Goal: Task Accomplishment & Management: Complete application form

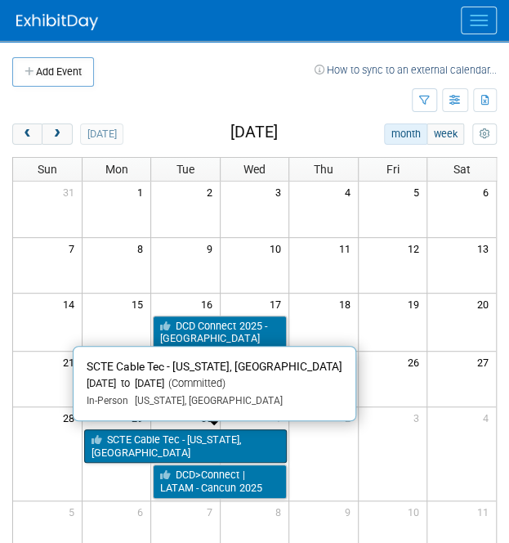
click at [208, 435] on link "SCTE Cable Tec - [US_STATE], [GEOGRAPHIC_DATA]" at bounding box center [185, 445] width 203 height 33
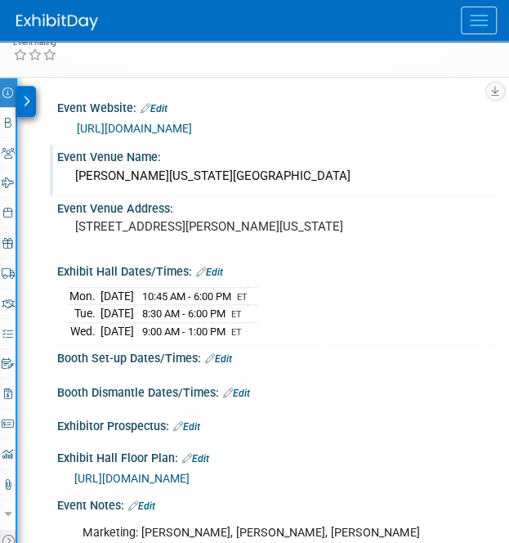
scroll to position [190, 0]
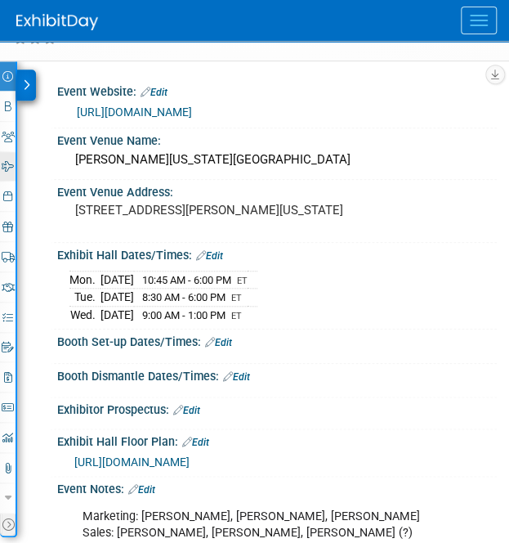
click at [10, 163] on icon at bounding box center [8, 166] width 12 height 11
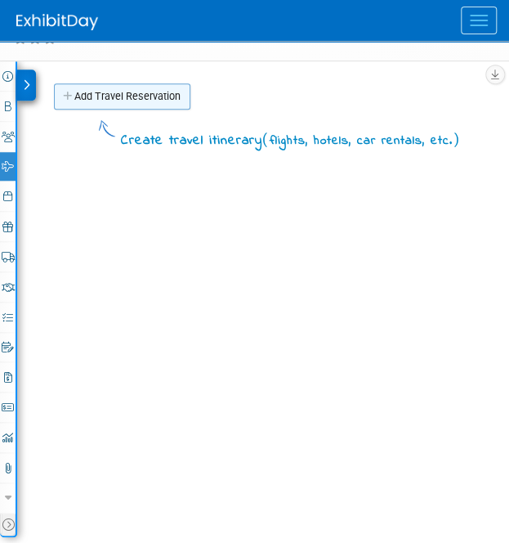
click at [129, 95] on link "Add Travel Reservation" at bounding box center [122, 96] width 136 height 26
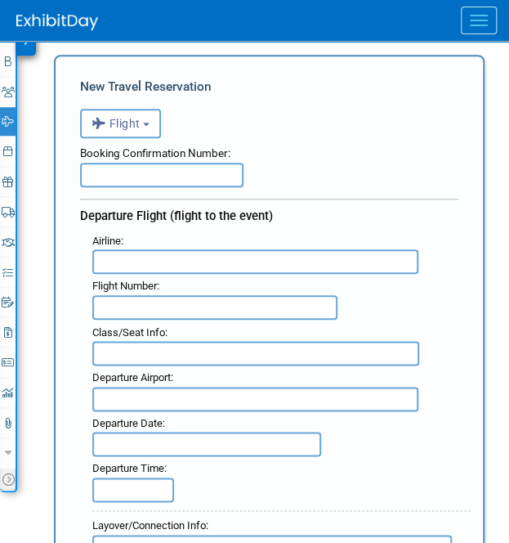
scroll to position [0, 0]
click at [132, 117] on span "Flight" at bounding box center [116, 123] width 49 height 13
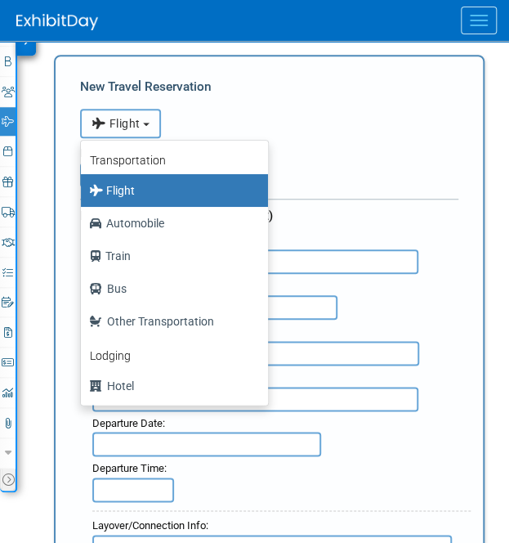
scroll to position [5, 0]
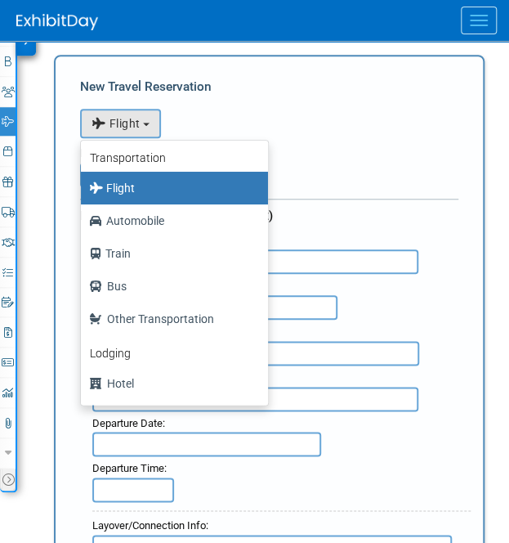
click at [138, 219] on label "Automobile" at bounding box center [170, 221] width 163 height 26
click at [83, 219] on input "Automobile" at bounding box center [78, 218] width 11 height 11
select select "4"
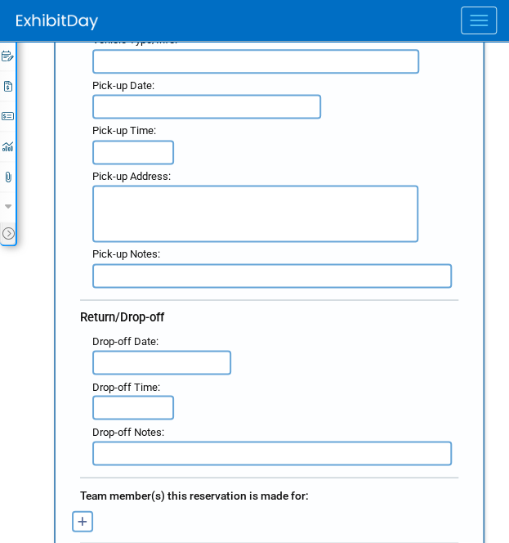
scroll to position [496, 0]
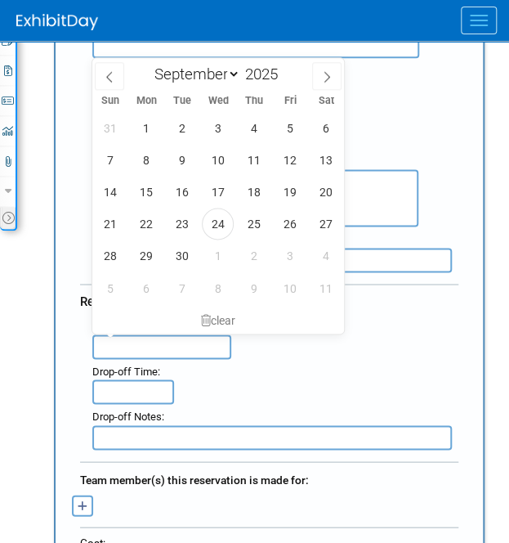
click at [136, 347] on input "text" at bounding box center [161, 346] width 139 height 25
click at [117, 256] on span "28" at bounding box center [110, 255] width 32 height 32
type input "Sep 28, 2025"
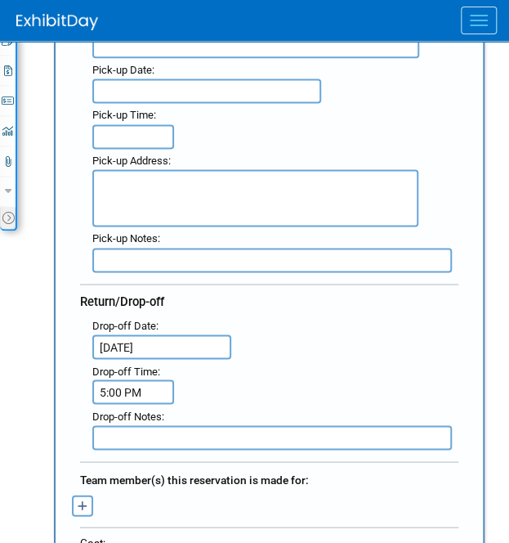
click at [116, 385] on input "5:00 PM" at bounding box center [133, 391] width 82 height 25
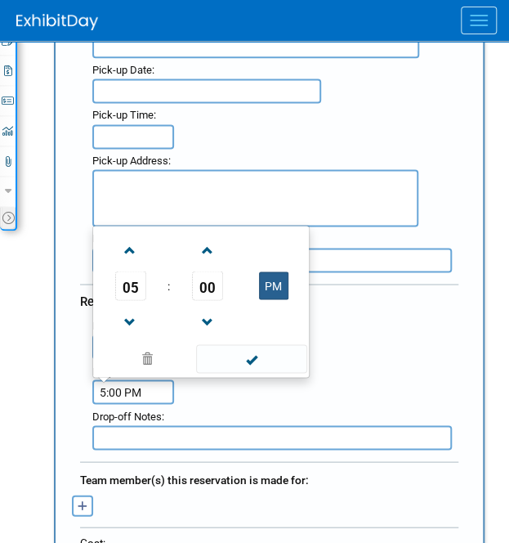
click at [275, 282] on button "PM" at bounding box center [273, 285] width 29 height 28
click at [123, 437] on input "text" at bounding box center [272, 437] width 360 height 25
click at [132, 391] on input "5:00 AM" at bounding box center [133, 391] width 82 height 25
click at [283, 279] on button "AM" at bounding box center [273, 285] width 29 height 28
type input "5:00 PM"
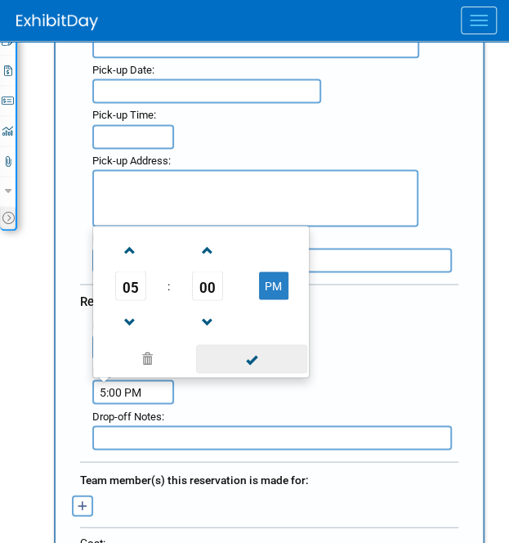
click at [245, 355] on span at bounding box center [251, 358] width 110 height 29
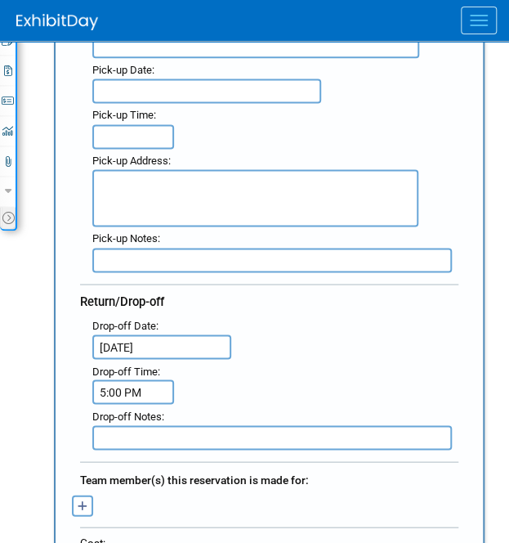
click at [154, 427] on input "text" at bounding box center [272, 437] width 360 height 25
type input "A"
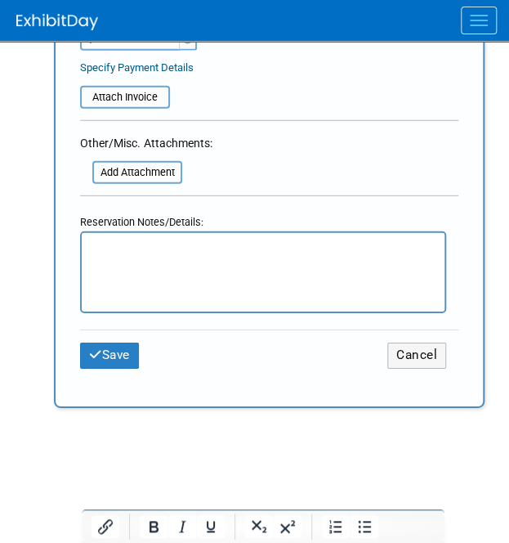
scroll to position [1043, 0]
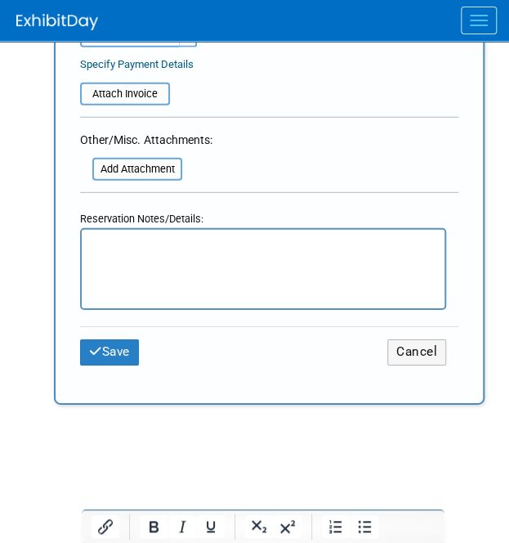
click at [161, 245] on p "Rich Text Area. Press ALT-0 for help." at bounding box center [264, 244] width 344 height 17
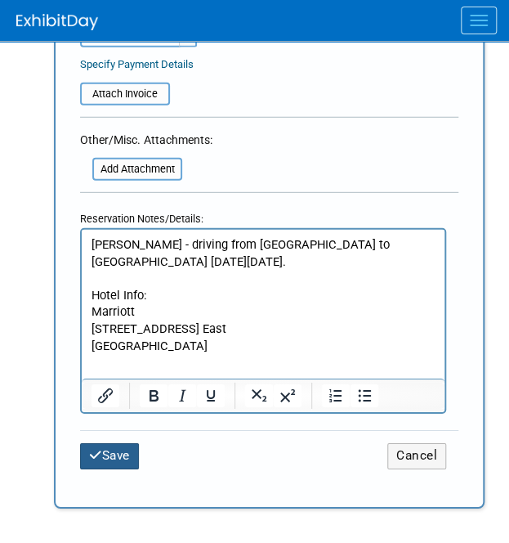
click at [100, 449] on icon "submit" at bounding box center [95, 455] width 13 height 12
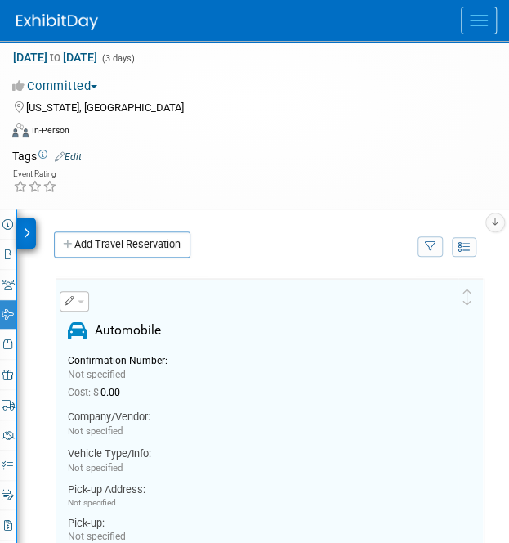
scroll to position [0, 0]
